Goal: Information Seeking & Learning: Learn about a topic

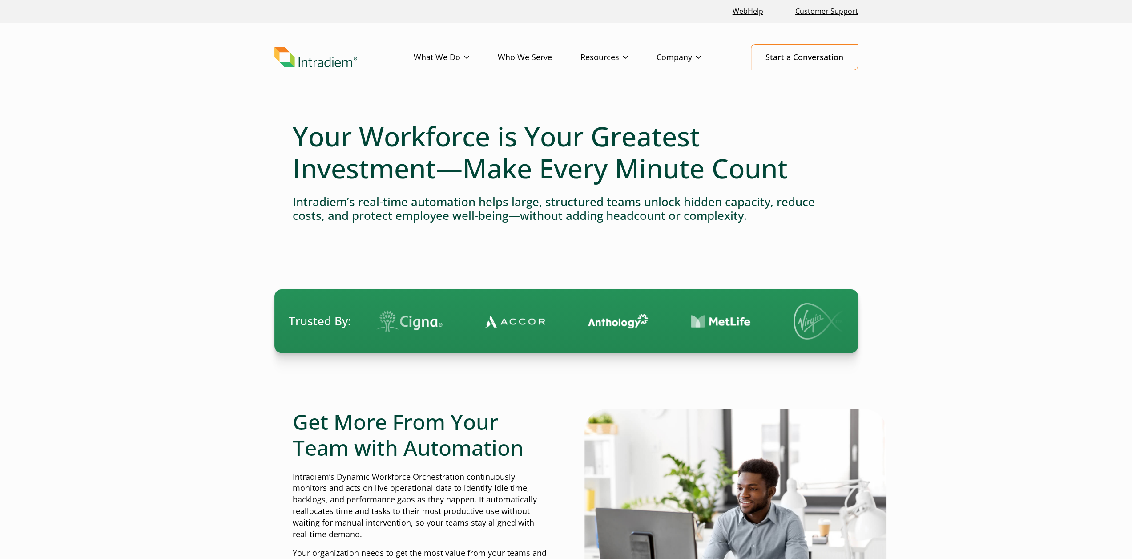
click at [356, 146] on h1 "Your Workforce is Your Greatest Investment—Make Every Minute Count" at bounding box center [566, 152] width 547 height 64
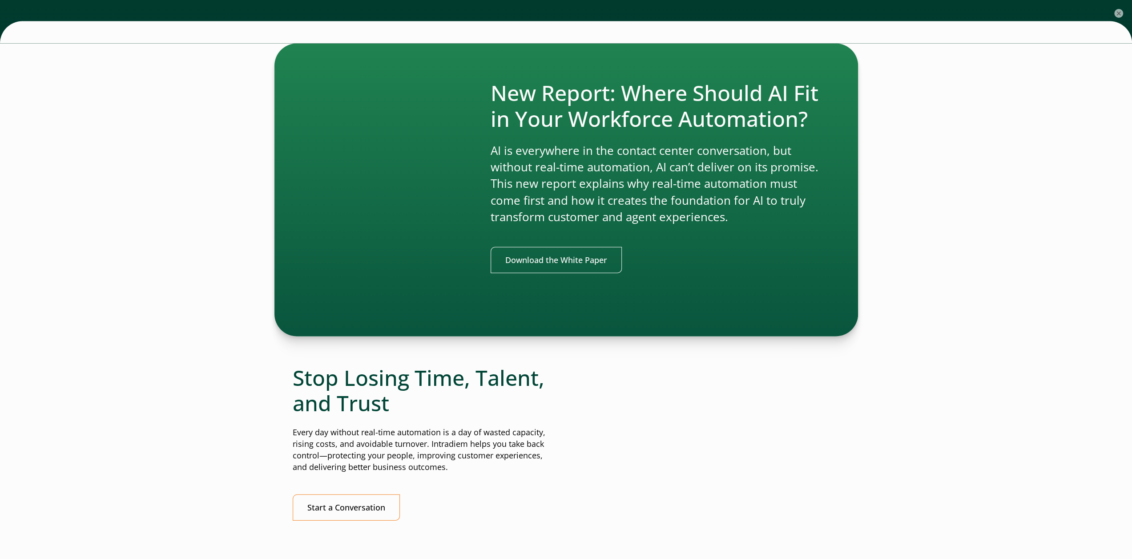
scroll to position [1869, 0]
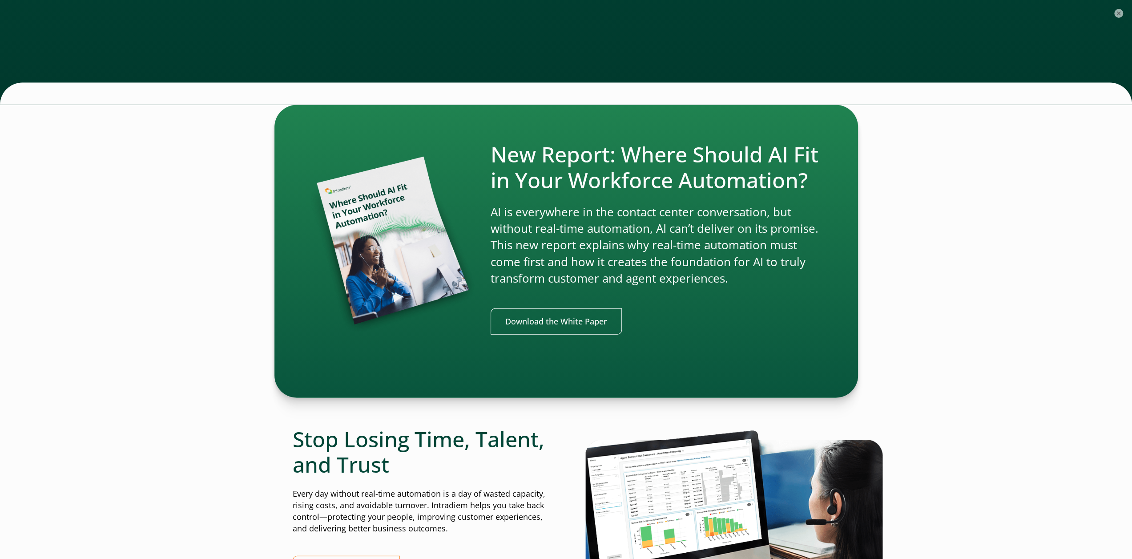
click at [941, 225] on div "New Report: Where Should AI Fit in Your Workforce Automation? AI is everywhere …" at bounding box center [566, 251] width 1132 height 292
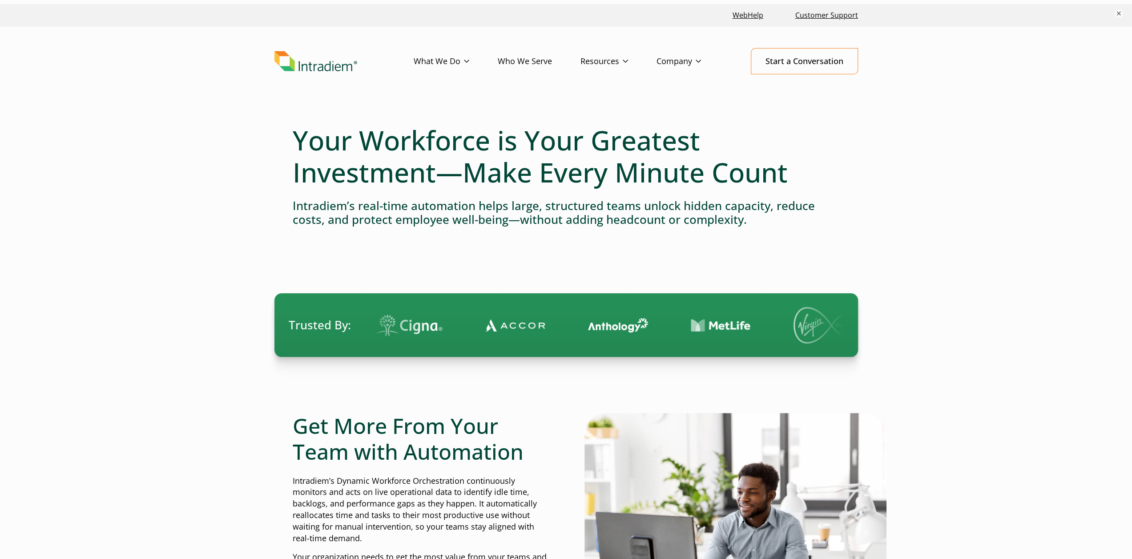
scroll to position [0, 0]
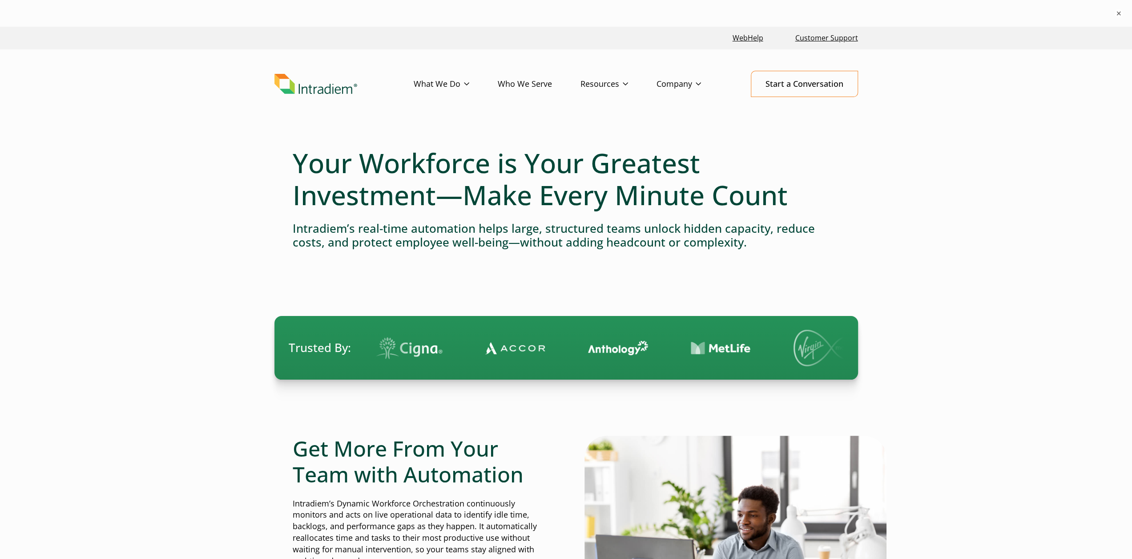
click at [595, 206] on h1 "Your Workforce is Your Greatest Investment—Make Every Minute Count" at bounding box center [566, 179] width 547 height 64
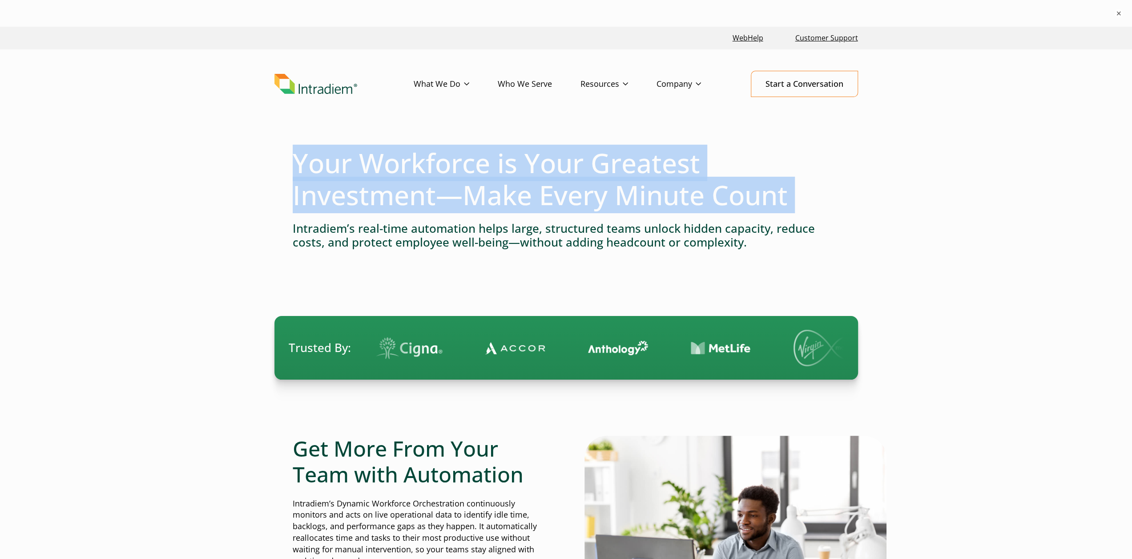
click at [595, 206] on h1 "Your Workforce is Your Greatest Investment—Make Every Minute Count" at bounding box center [566, 179] width 547 height 64
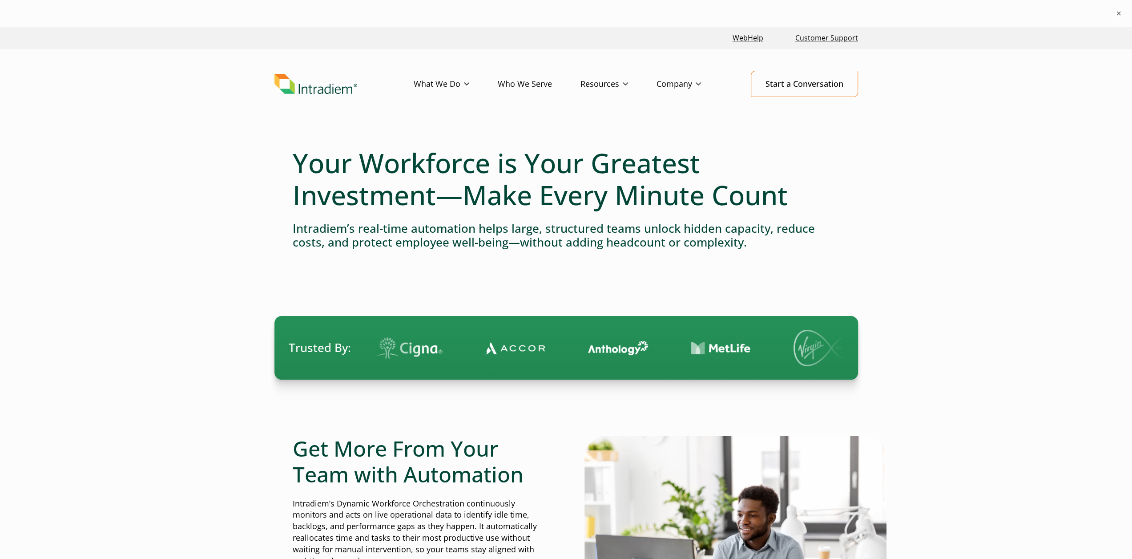
click at [600, 234] on h4 "Intradiem’s real-time automation helps large, structured teams unlock hidden ca…" at bounding box center [566, 236] width 547 height 28
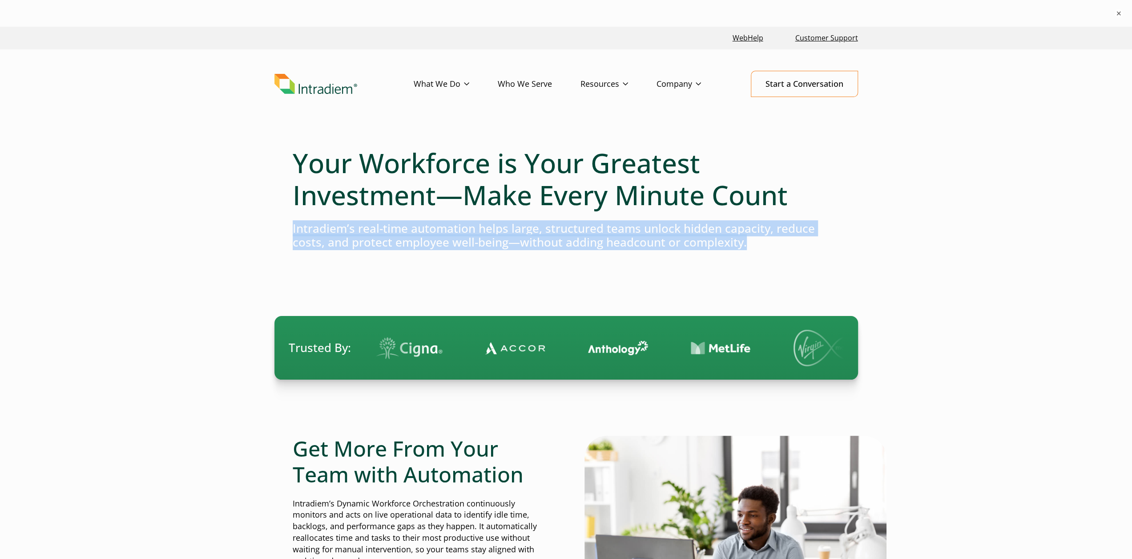
click at [600, 234] on h4 "Intradiem’s real-time automation helps large, structured teams unlock hidden ca…" at bounding box center [566, 236] width 547 height 28
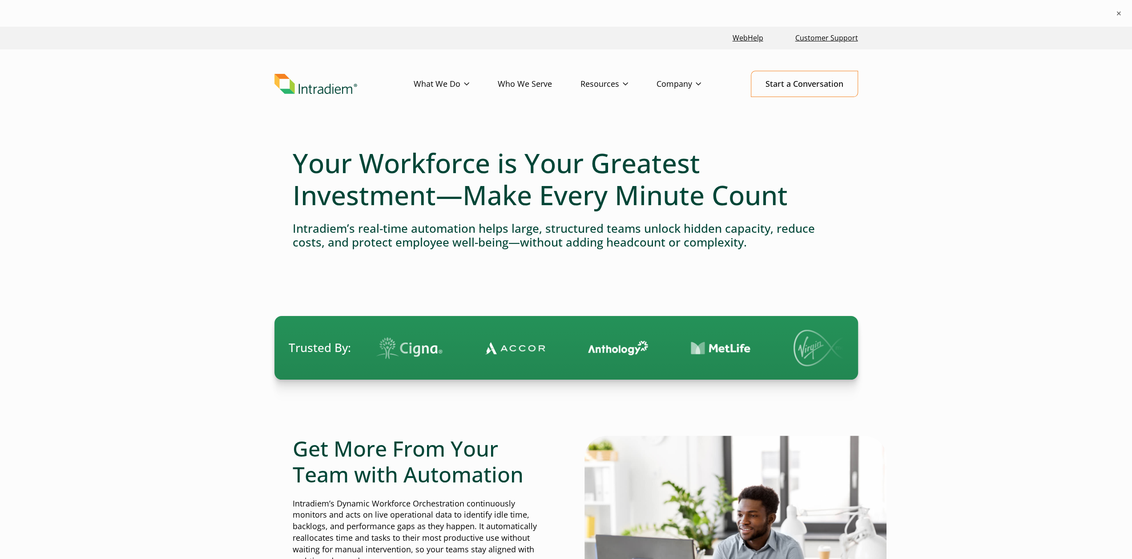
click at [547, 190] on h1 "Your Workforce is Your Greatest Investment—Make Every Minute Count" at bounding box center [566, 179] width 547 height 64
click at [547, 167] on h1 "Your Workforce is Your Greatest Investment—Make Every Minute Count" at bounding box center [566, 179] width 547 height 64
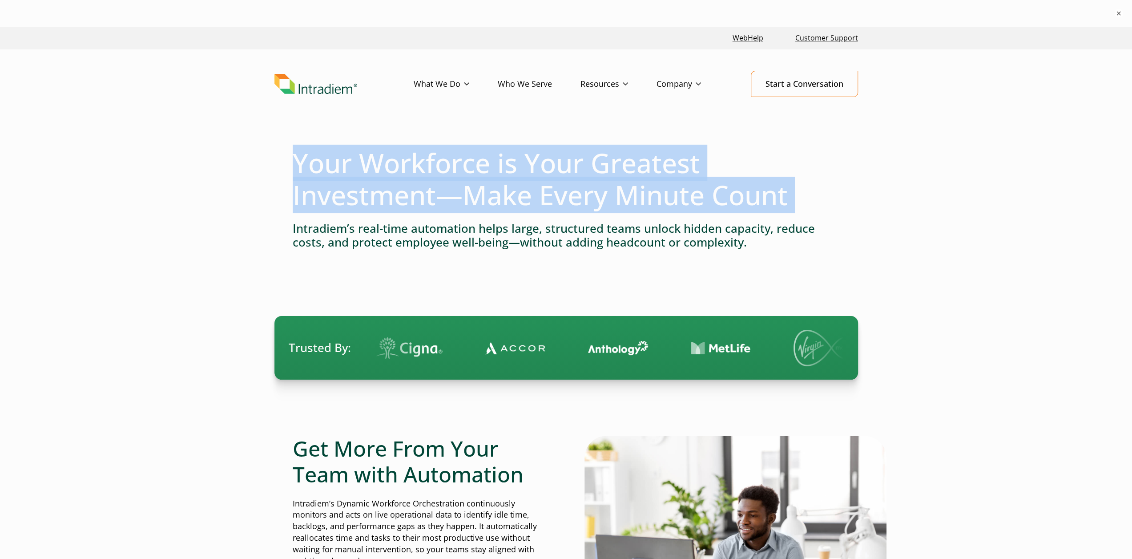
click at [547, 167] on h1 "Your Workforce is Your Greatest Investment—Make Every Minute Count" at bounding box center [566, 179] width 547 height 64
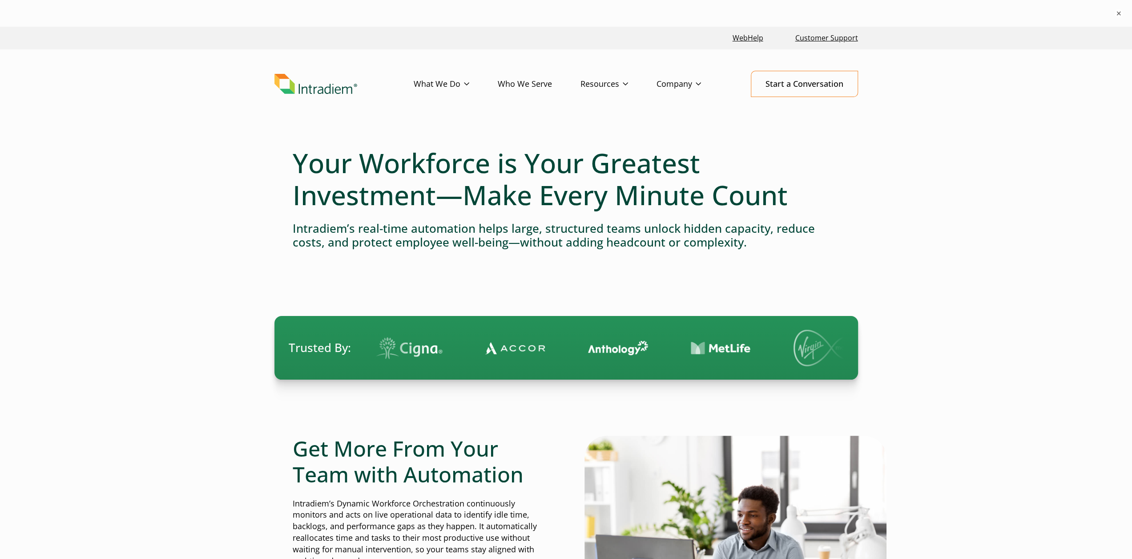
click at [681, 202] on h1 "Your Workforce is Your Greatest Investment—Make Every Minute Count" at bounding box center [566, 179] width 547 height 64
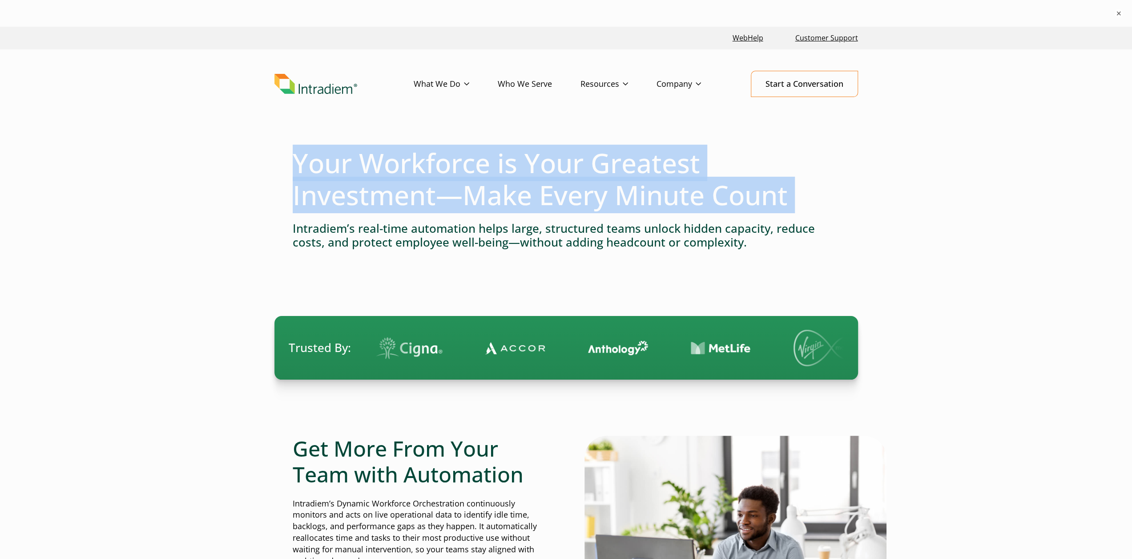
click at [681, 202] on h1 "Your Workforce is Your Greatest Investment—Make Every Minute Count" at bounding box center [566, 179] width 547 height 64
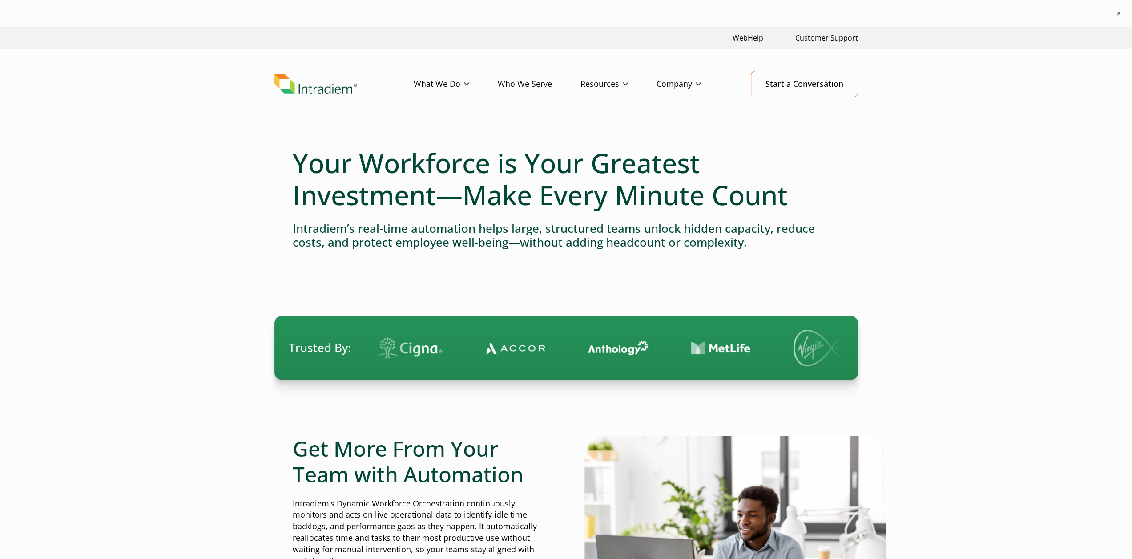
click at [682, 235] on h4 "Intradiem’s real-time automation helps large, structured teams unlock hidden ca…" at bounding box center [566, 236] width 547 height 28
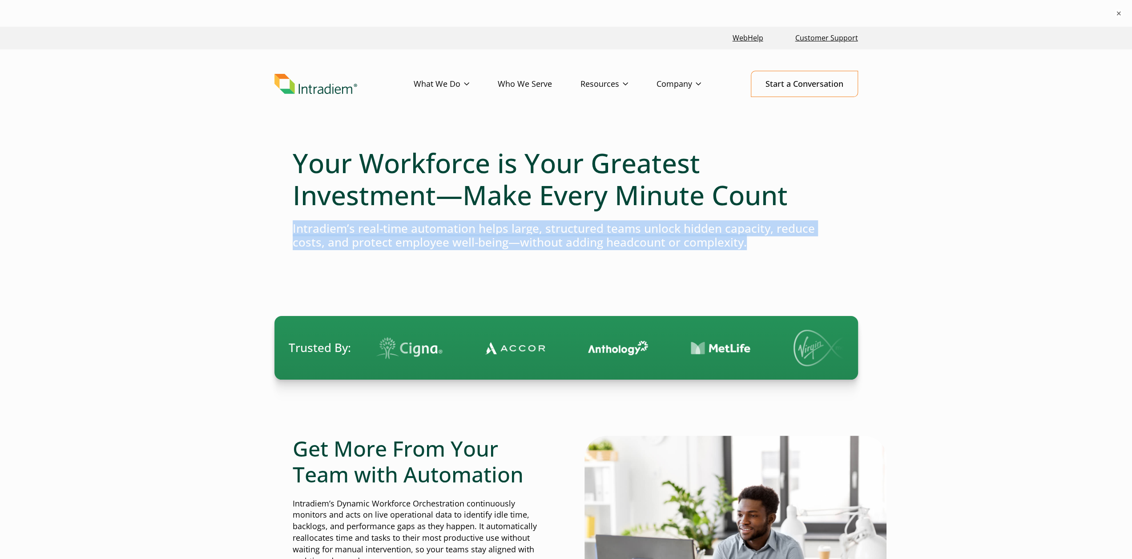
click at [682, 235] on h4 "Intradiem’s real-time automation helps large, structured teams unlock hidden ca…" at bounding box center [566, 236] width 547 height 28
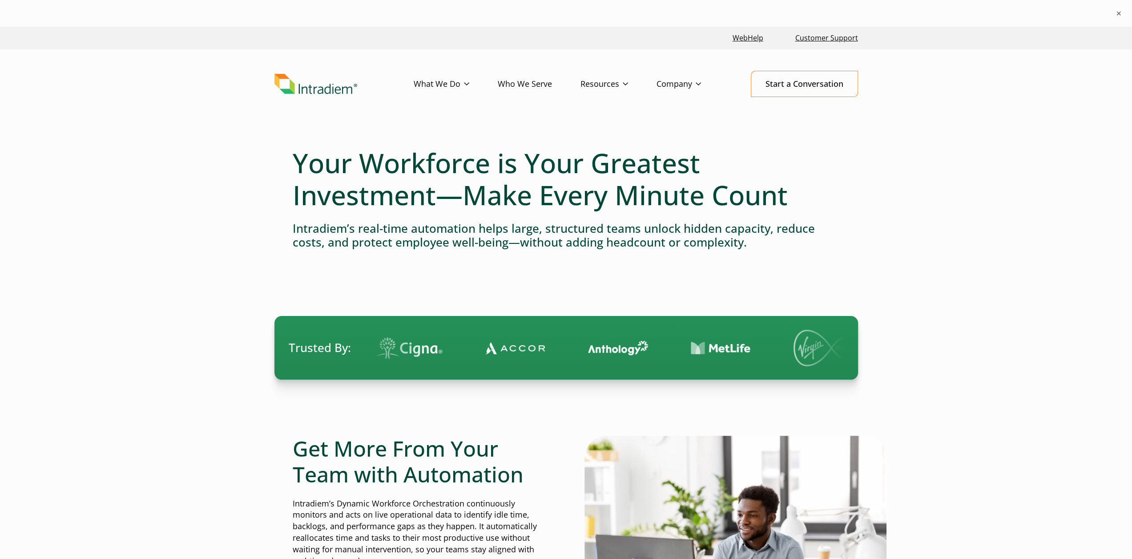
click at [540, 197] on h1 "Your Workforce is Your Greatest Investment—Make Every Minute Count" at bounding box center [566, 179] width 547 height 64
click at [677, 120] on link "Culture of Service" at bounding box center [686, 119] width 59 height 10
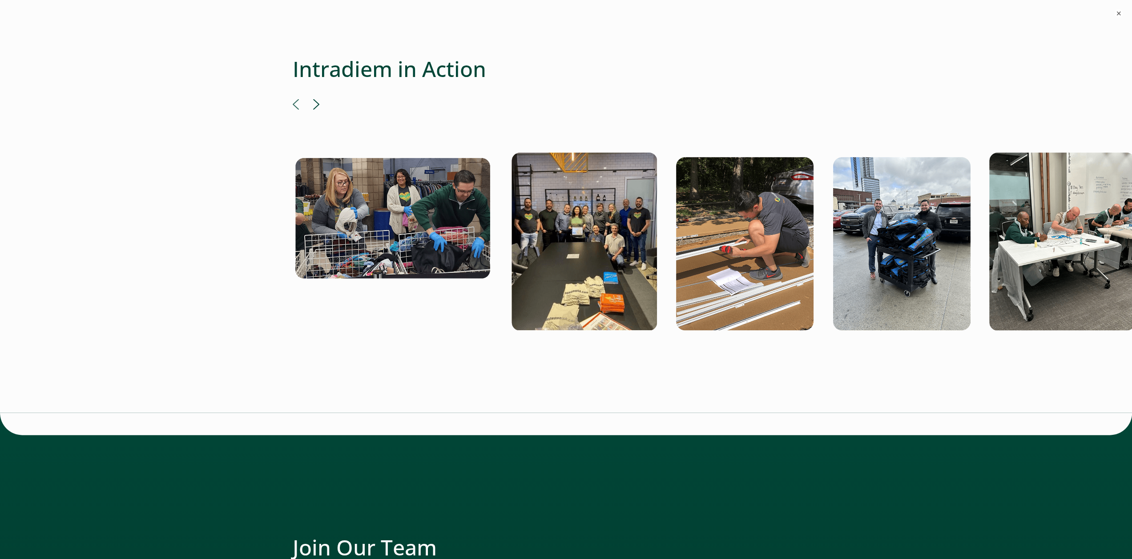
scroll to position [1691, 0]
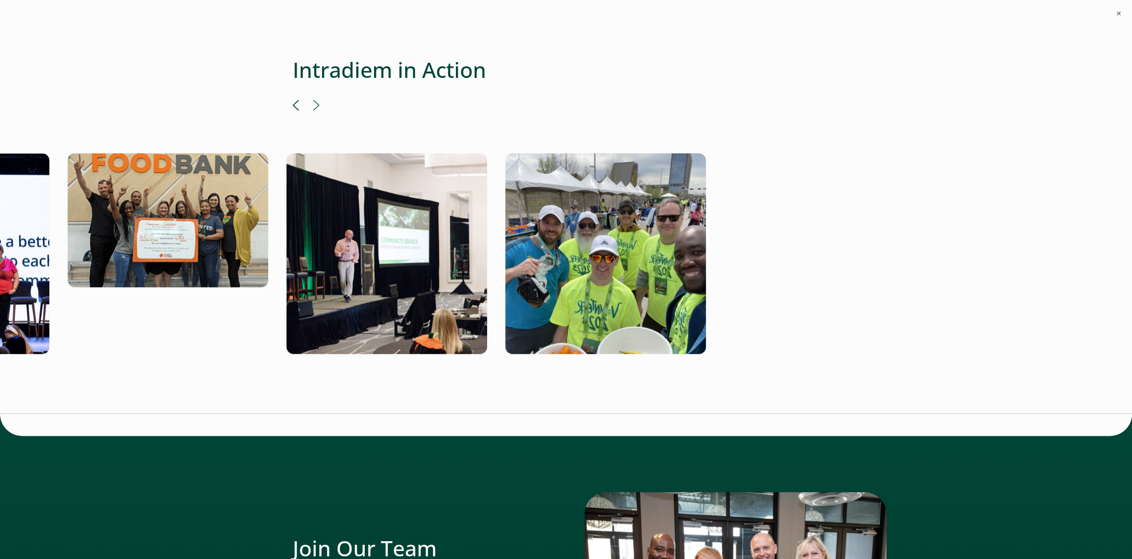
click at [487, 247] on img at bounding box center [387, 253] width 201 height 201
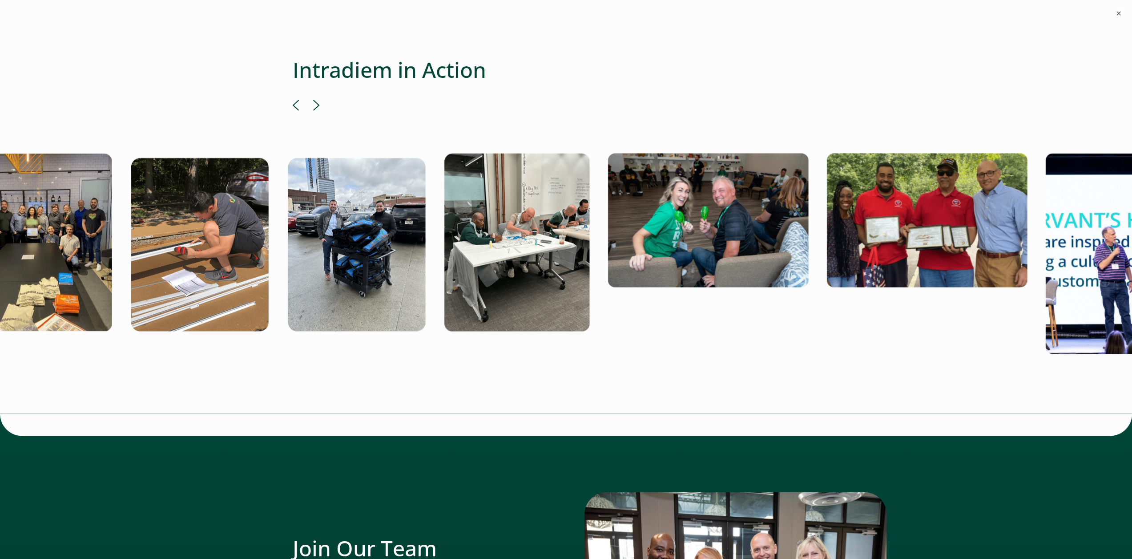
click at [808, 256] on img at bounding box center [708, 220] width 201 height 134
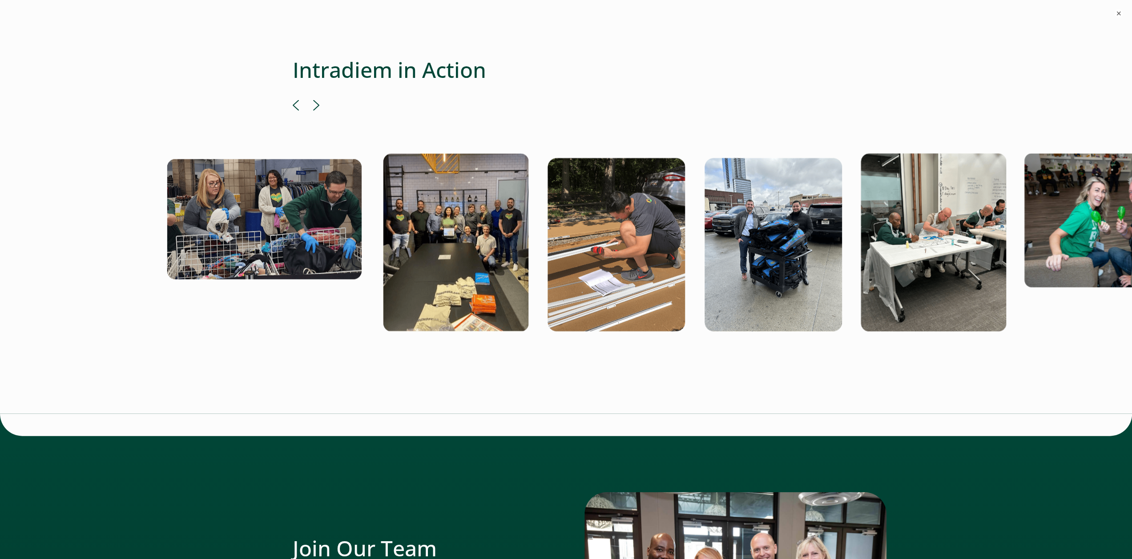
click at [463, 263] on img at bounding box center [455, 242] width 145 height 178
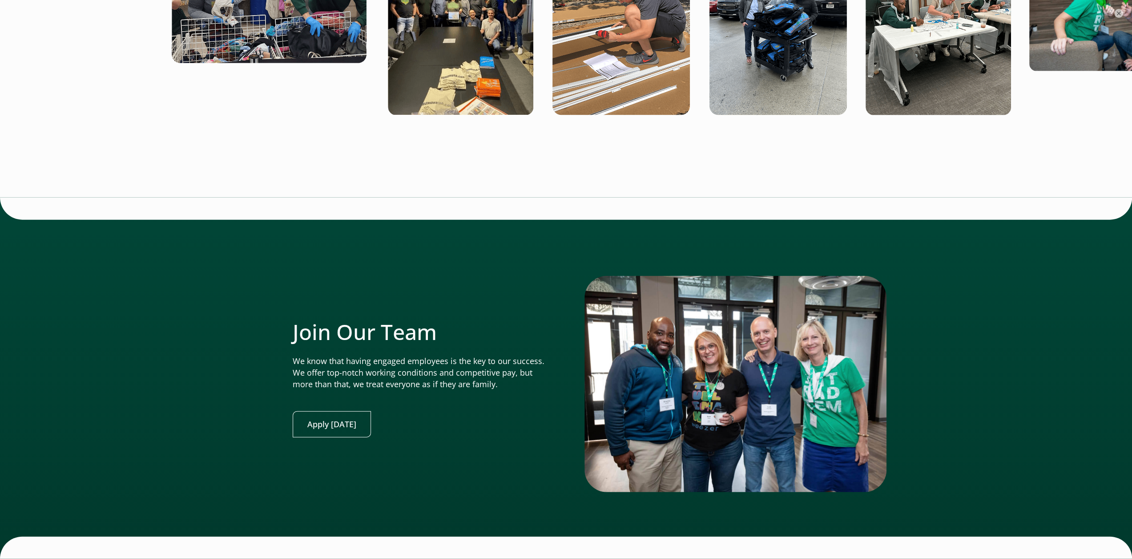
scroll to position [2072, 0]
